Goal: Task Accomplishment & Management: Use online tool/utility

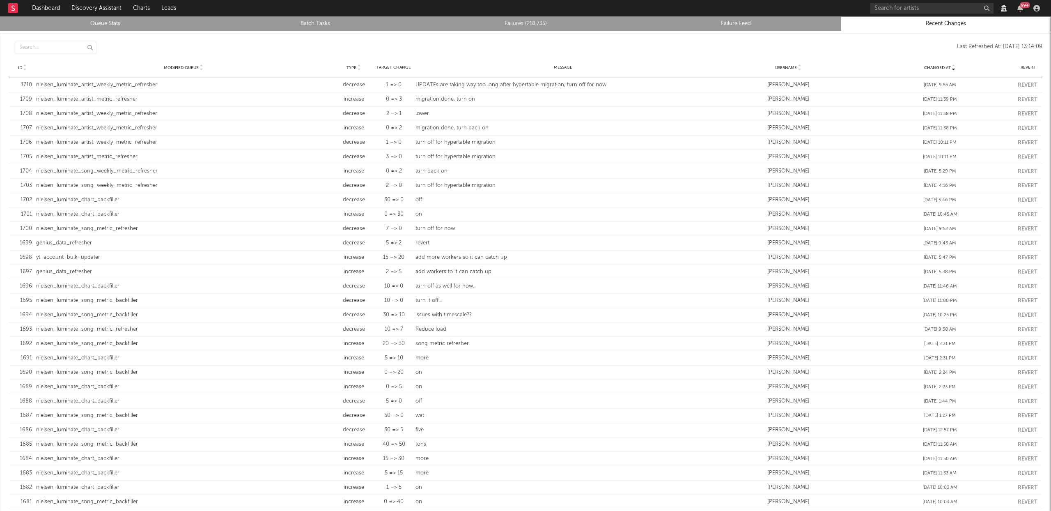
click at [518, 25] on link "Failures (218,735)" at bounding box center [525, 24] width 201 height 10
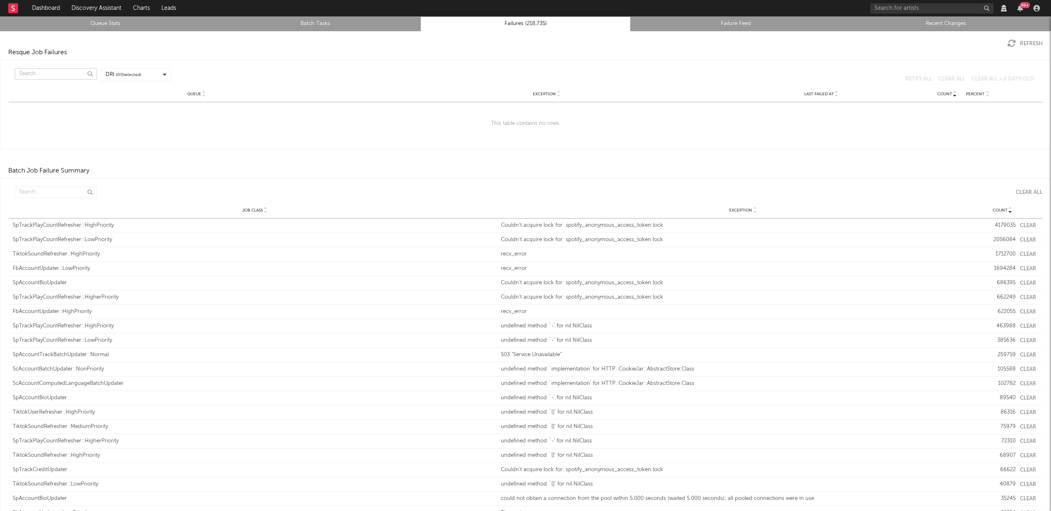
click at [21, 78] on input "text" at bounding box center [56, 73] width 82 height 11
type input "b"
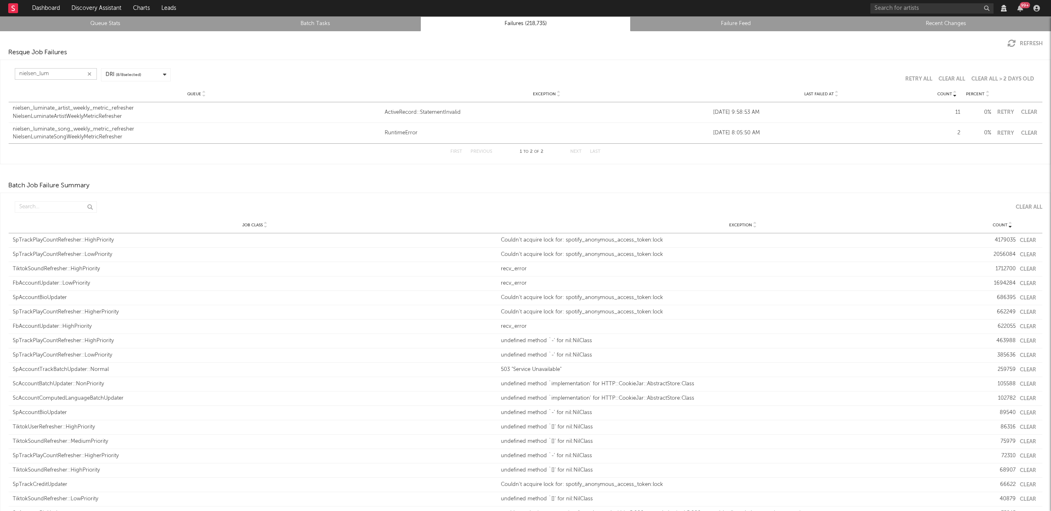
type input "nielsen_lum"
click at [118, 111] on div "nielsen_luminate_artist_weekly_metric_refresher" at bounding box center [197, 108] width 368 height 8
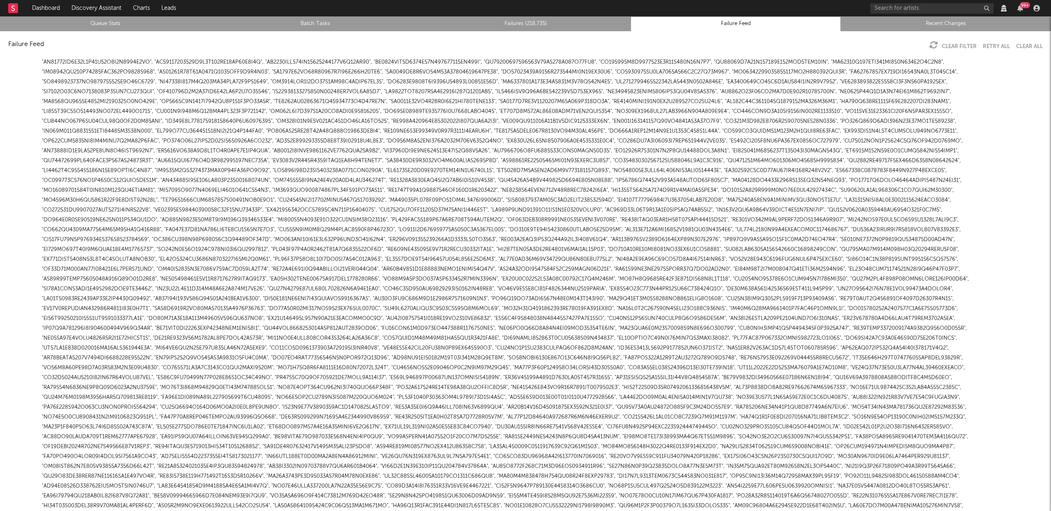
scroll to position [1132, 0]
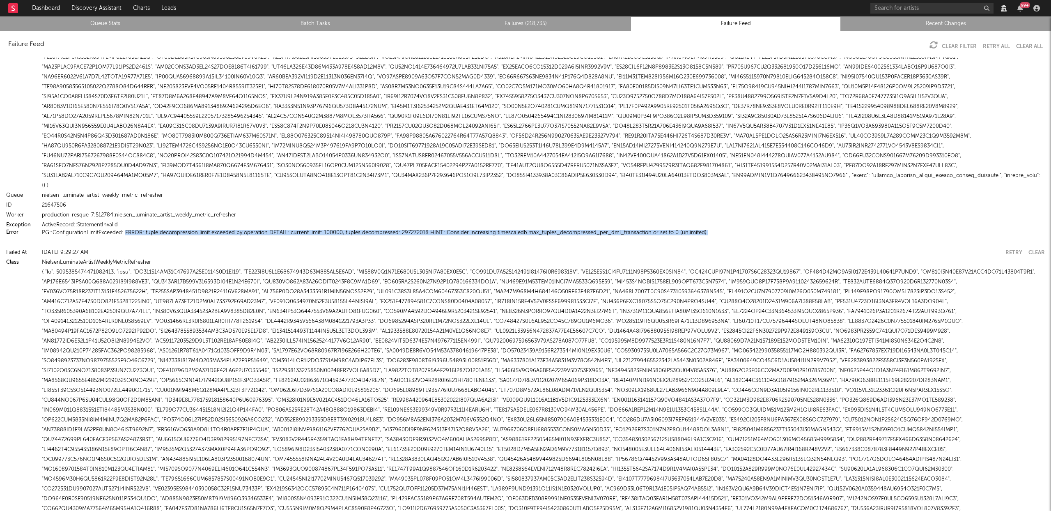
drag, startPoint x: 702, startPoint y: 231, endPoint x: 124, endPoint y: 233, distance: 578.1
click at [124, 233] on div "PG::ConfigurationLimitExceeded: ERROR: tuple decompression limit exceeded by op…" at bounding box center [543, 232] width 1003 height 5
copy button "ERROR: tuple decompression limit exceeded by operation DETAIL: current limit: 1…"
click at [746, 223] on div "ActiveRecord::StatementInvalid" at bounding box center [543, 225] width 1003 height 10
drag, startPoint x: 702, startPoint y: 232, endPoint x: 42, endPoint y: 231, distance: 660.2
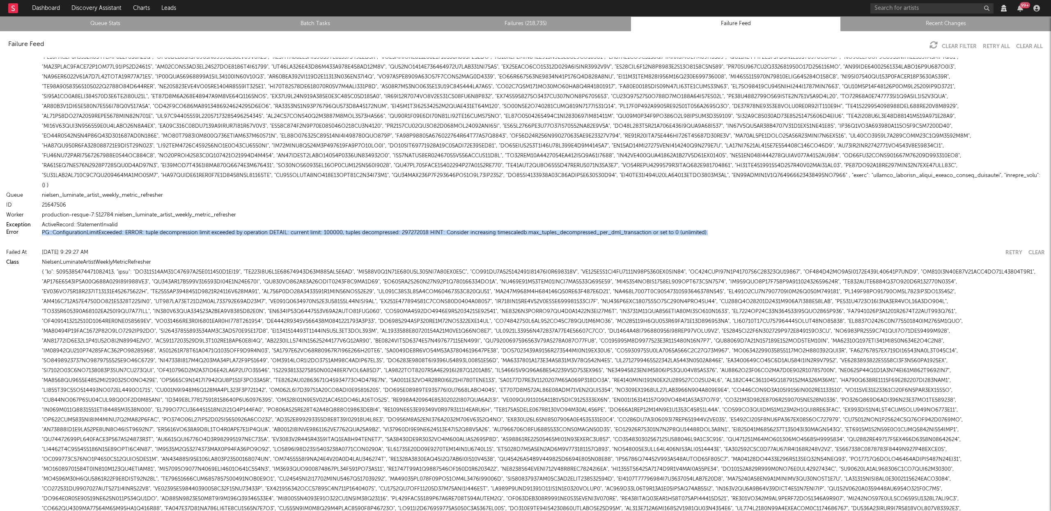
click at [42, 231] on div "PG::ConfigurationLimitExceeded: ERROR: tuple decompression limit exceeded by op…" at bounding box center [543, 232] width 1003 height 5
copy button "PG::ConfigurationLimitExceeded: ERROR: tuple decompression limit exceeded by op…"
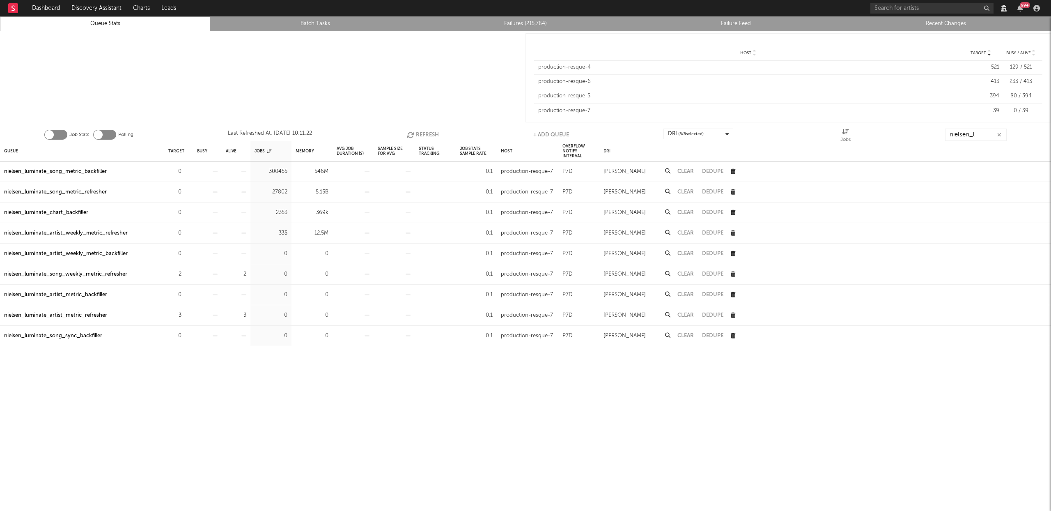
click at [519, 25] on link "Failures (215,764)" at bounding box center [525, 24] width 201 height 10
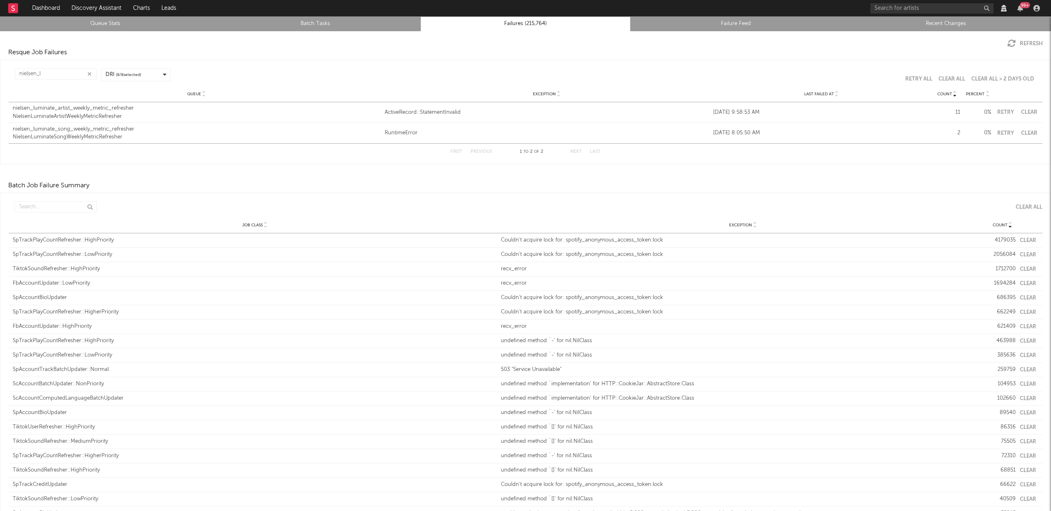
click at [113, 96] on div "Queue" at bounding box center [197, 94] width 368 height 6
click at [112, 107] on div "nielsen_luminate_artist_weekly_metric_refresher" at bounding box center [197, 108] width 368 height 8
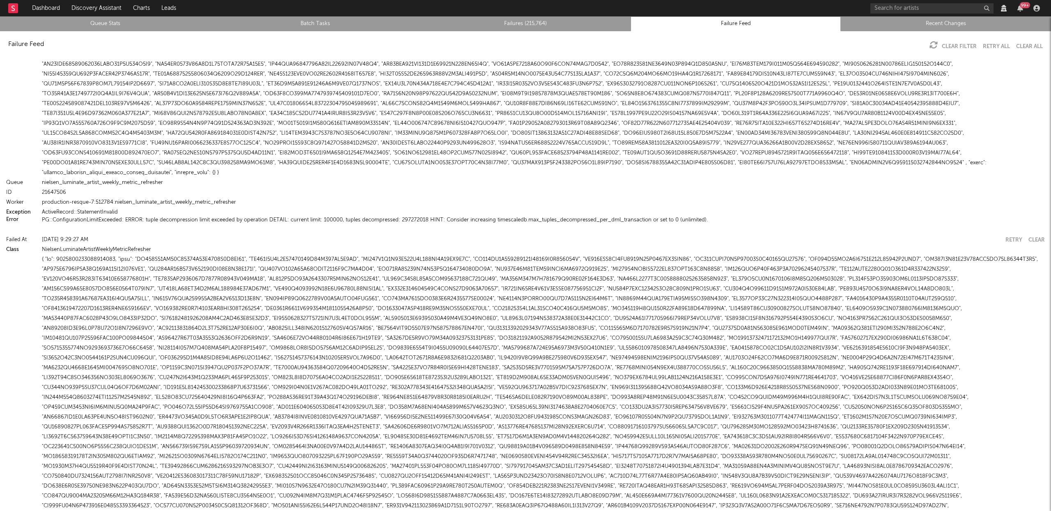
scroll to position [1140, 0]
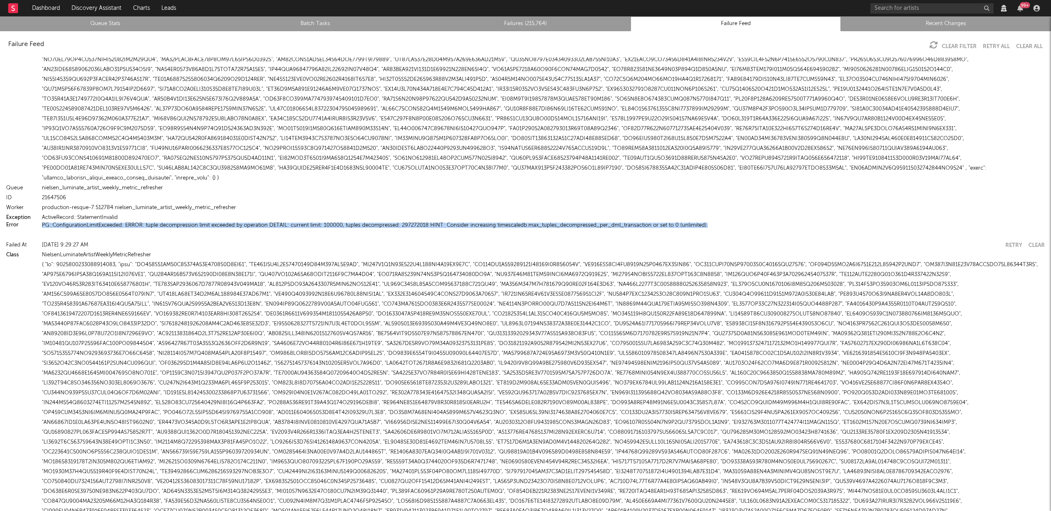
drag, startPoint x: 705, startPoint y: 224, endPoint x: 42, endPoint y: 225, distance: 663.1
click at [42, 225] on div "PG::ConfigurationLimitExceeded: ERROR: tuple decompression limit exceeded by op…" at bounding box center [543, 225] width 1003 height 5
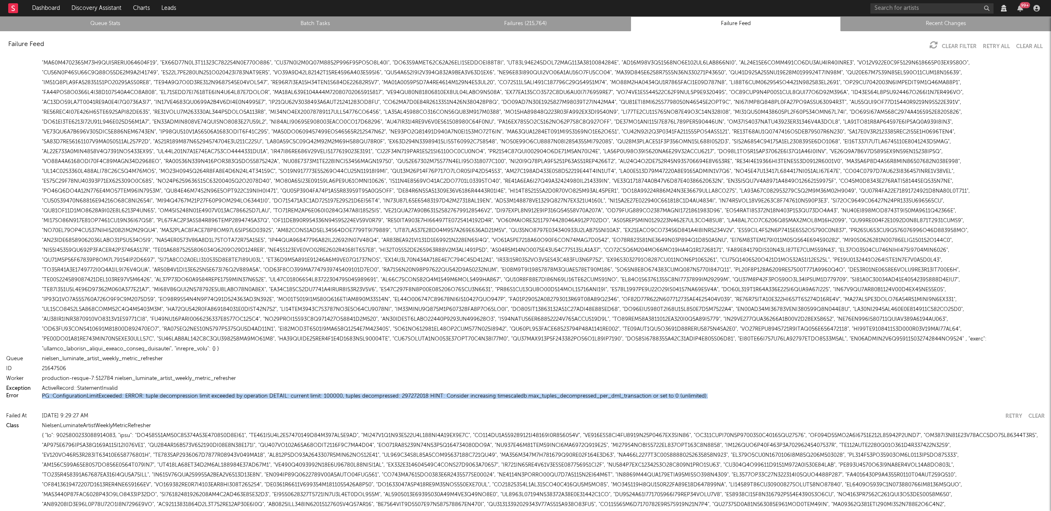
scroll to position [1142, 0]
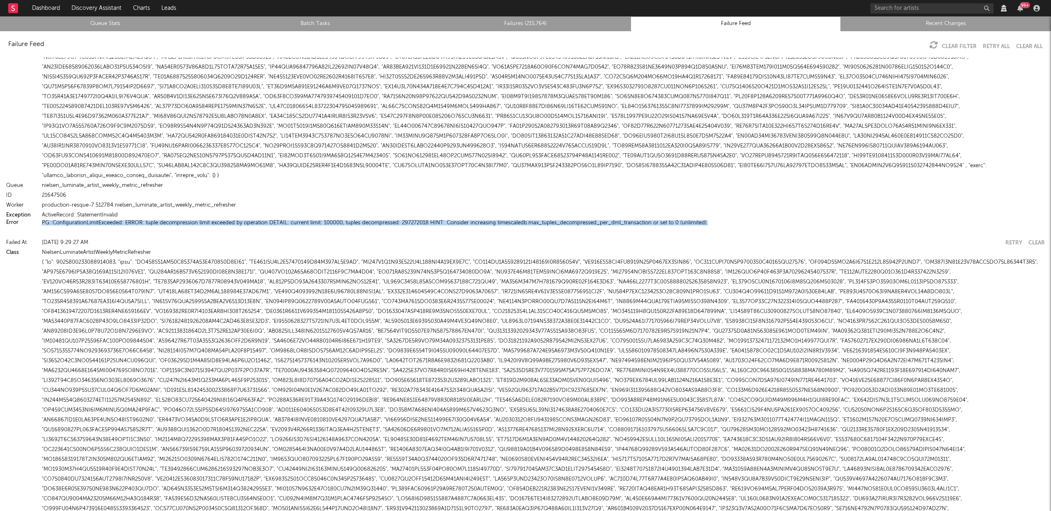
click at [409, 221] on button "PG::ConfigurationLimitExceeded: ERROR: tuple decompression limit exceeded by op…" at bounding box center [375, 222] width 666 height 5
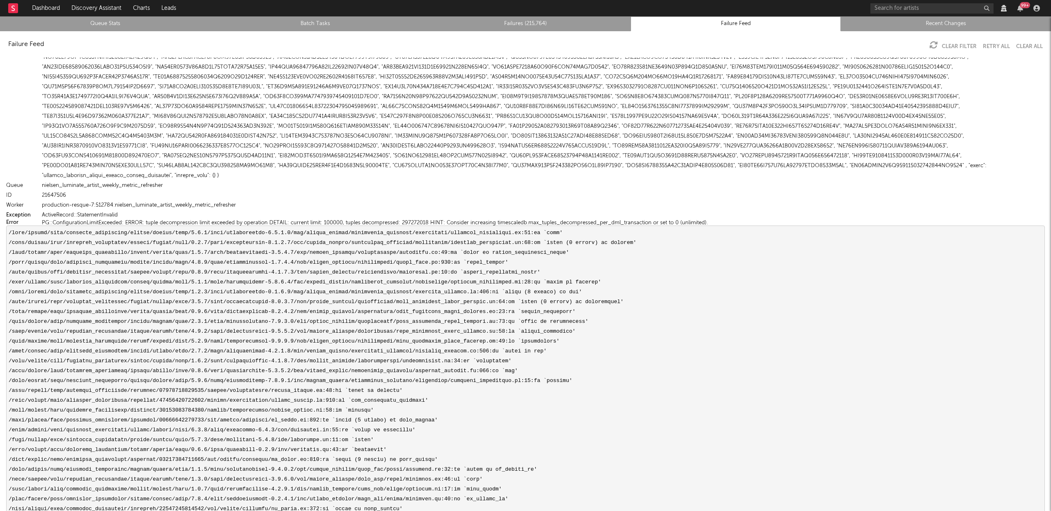
click at [409, 221] on button "PG::ConfigurationLimitExceeded: ERROR: tuple decompression limit exceeded by op…" at bounding box center [375, 222] width 666 height 5
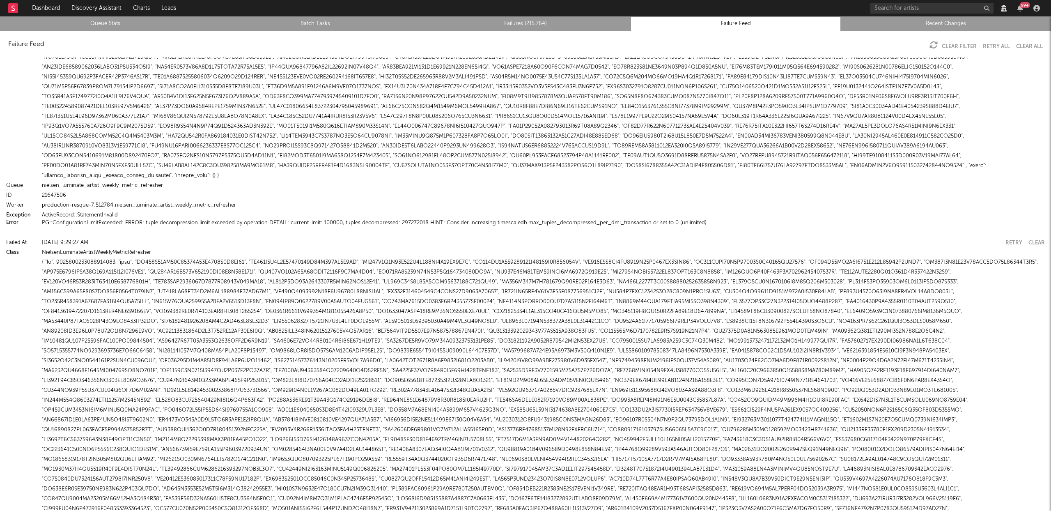
scroll to position [1152, 0]
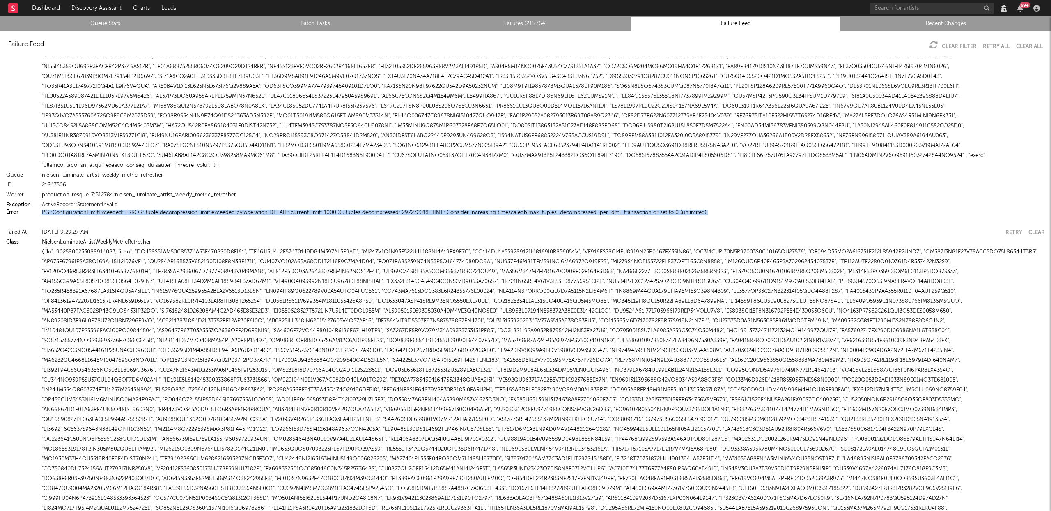
drag, startPoint x: 710, startPoint y: 210, endPoint x: 34, endPoint y: 212, distance: 675.8
click at [34, 212] on div "Error PG::ConfigurationLimitExceeded: ERROR: tuple decompression limit exceeded…" at bounding box center [525, 212] width 1039 height 5
click at [720, 230] on div "[DATE] 9:29:27 AM" at bounding box center [520, 232] width 957 height 10
drag, startPoint x: 700, startPoint y: 215, endPoint x: 46, endPoint y: 215, distance: 653.6
click at [41, 212] on div "Error PG::ConfigurationLimitExceeded: ERROR: tuple decompression limit exceeded…" at bounding box center [525, 212] width 1039 height 5
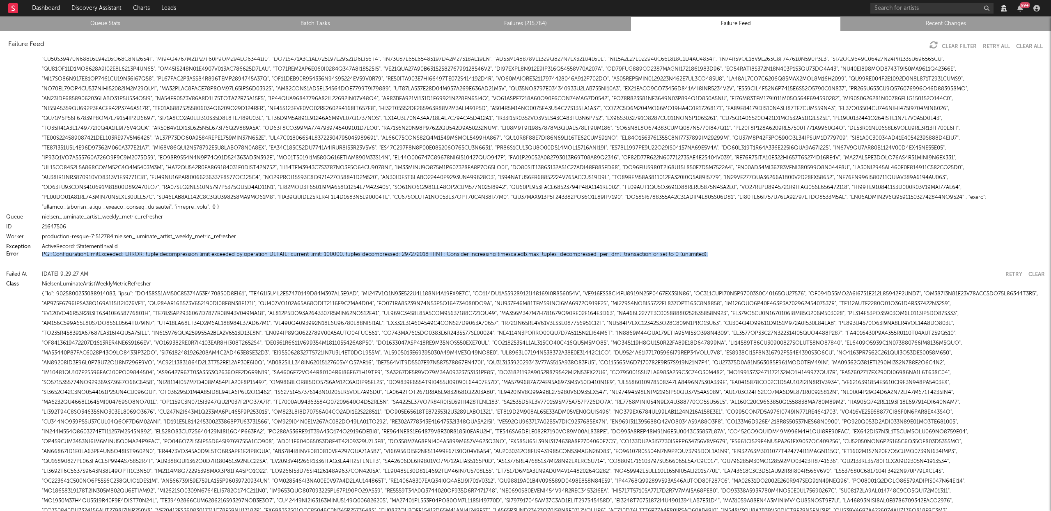
scroll to position [0, 0]
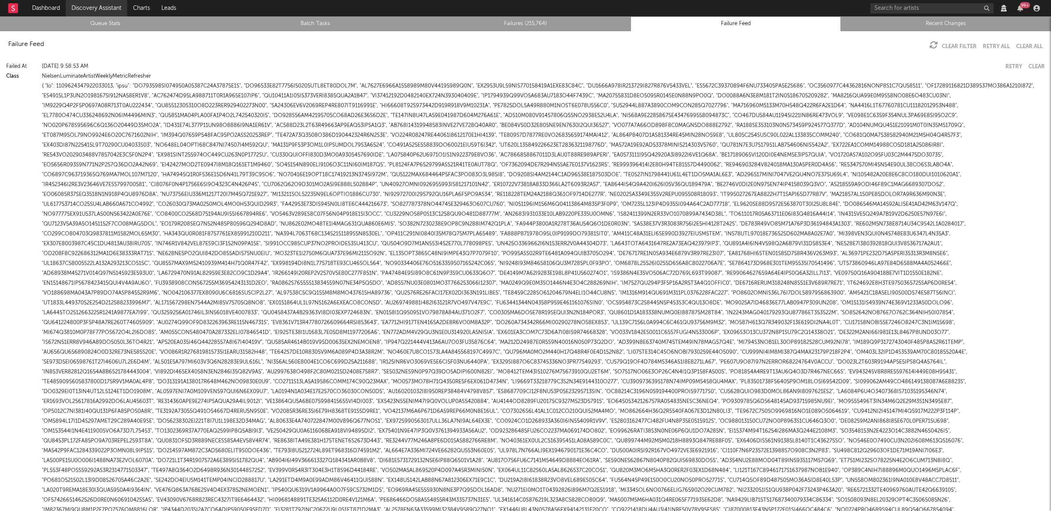
click at [81, 16] on link "Discovery Assistant" at bounding box center [97, 8] width 62 height 16
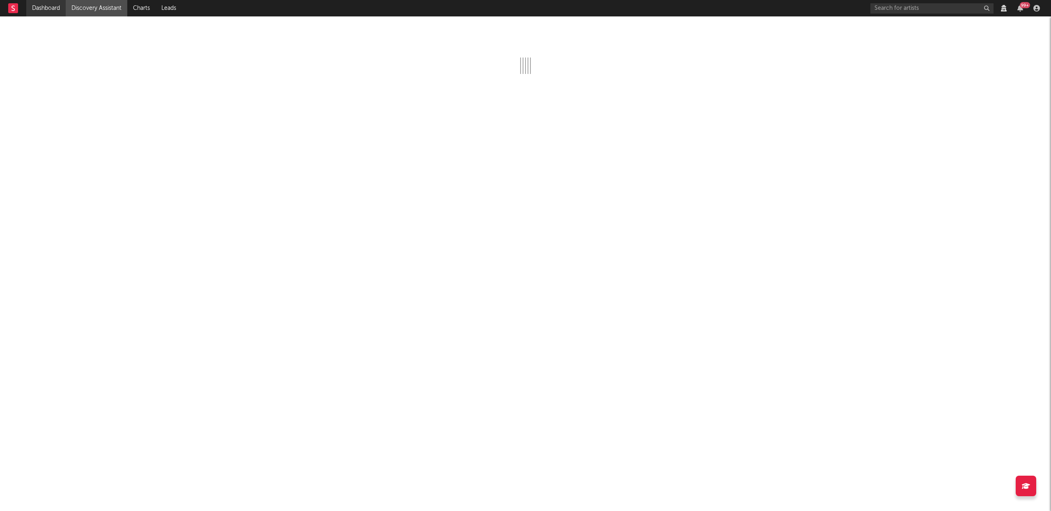
click at [51, 11] on link "Dashboard" at bounding box center [45, 8] width 39 height 16
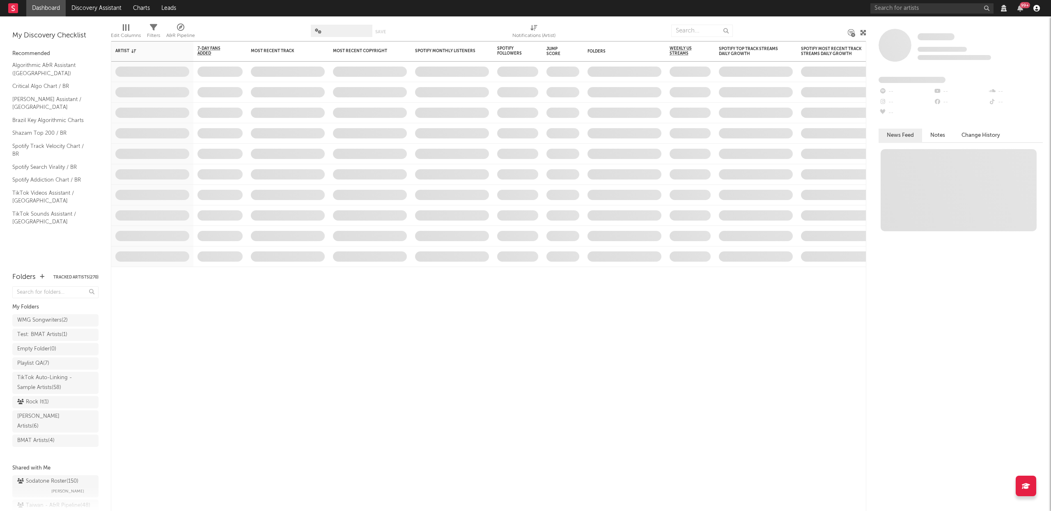
click at [1039, 7] on icon "button" at bounding box center [1036, 8] width 7 height 7
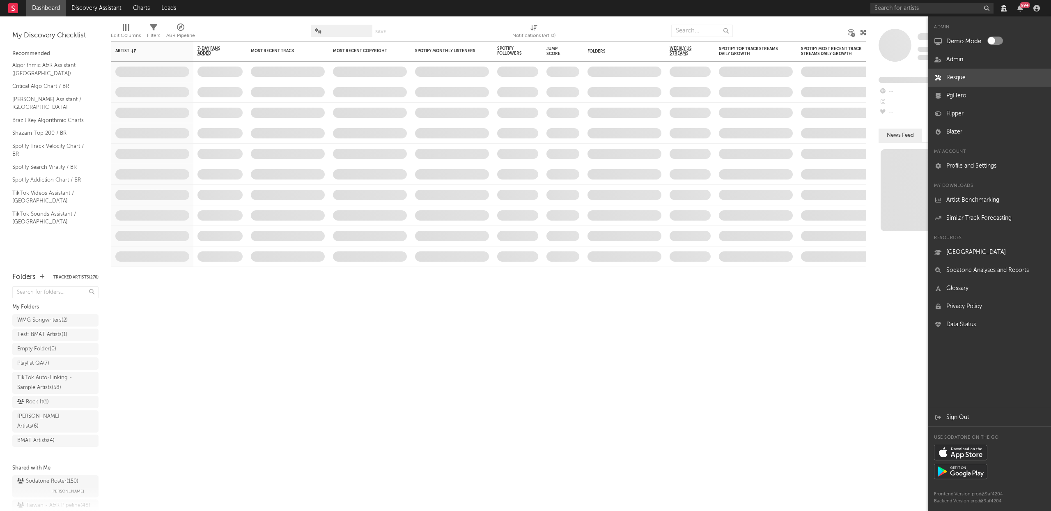
click at [952, 78] on link "Resque" at bounding box center [989, 78] width 123 height 18
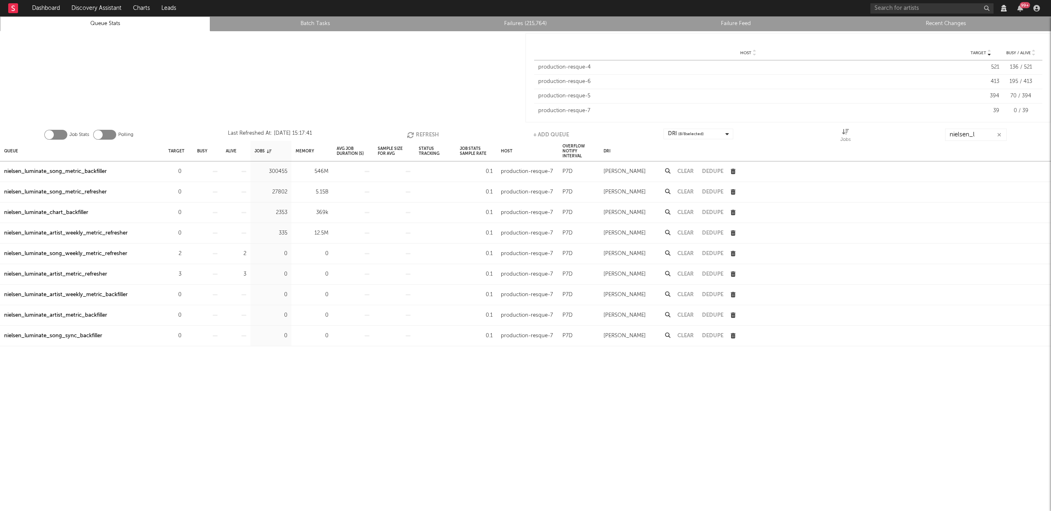
click at [999, 133] on icon "button" at bounding box center [999, 134] width 4 height 5
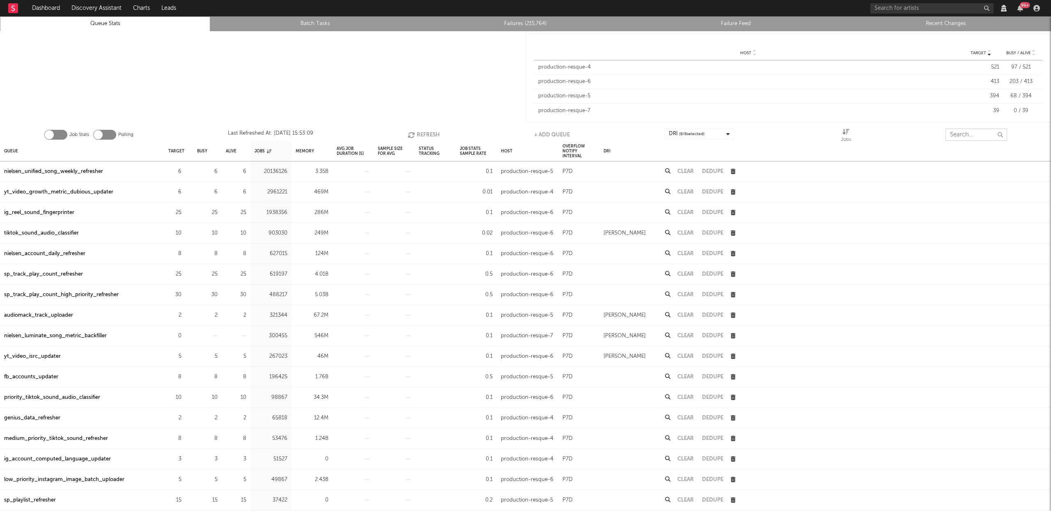
click at [973, 135] on input "text" at bounding box center [977, 135] width 62 height 12
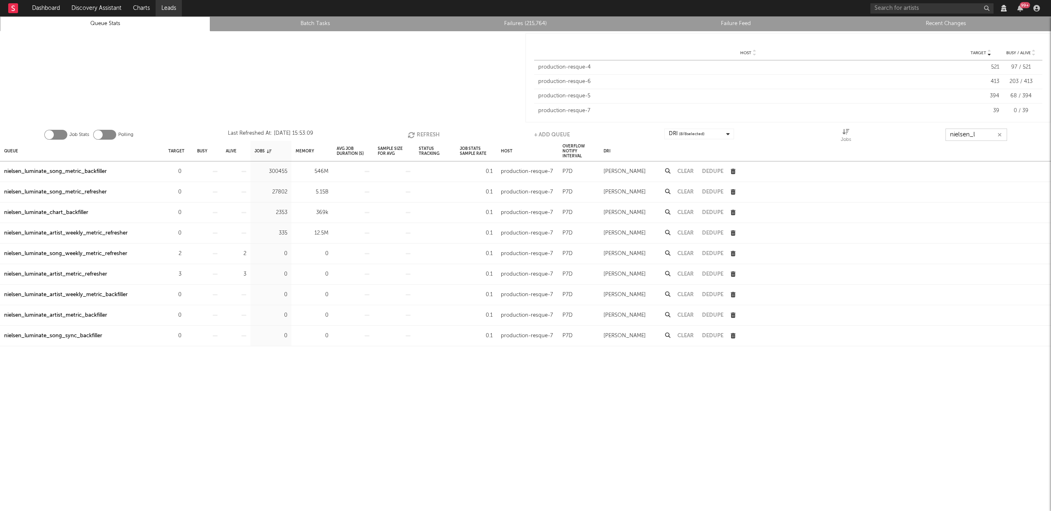
type input "nielsen_l"
